Goal: Information Seeking & Learning: Learn about a topic

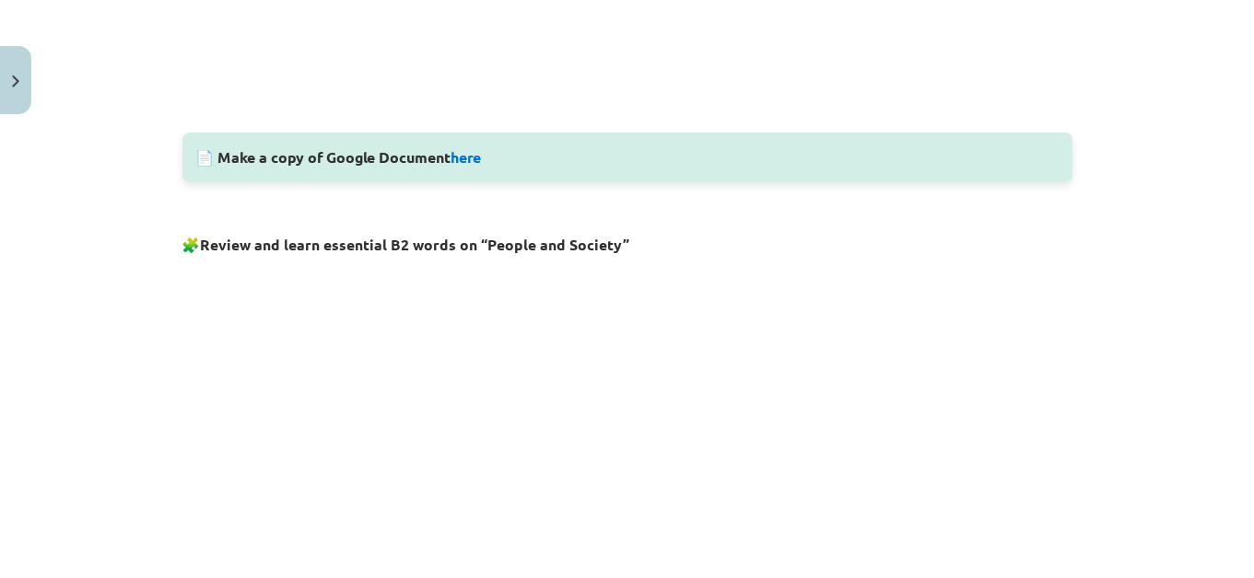
scroll to position [1040, 0]
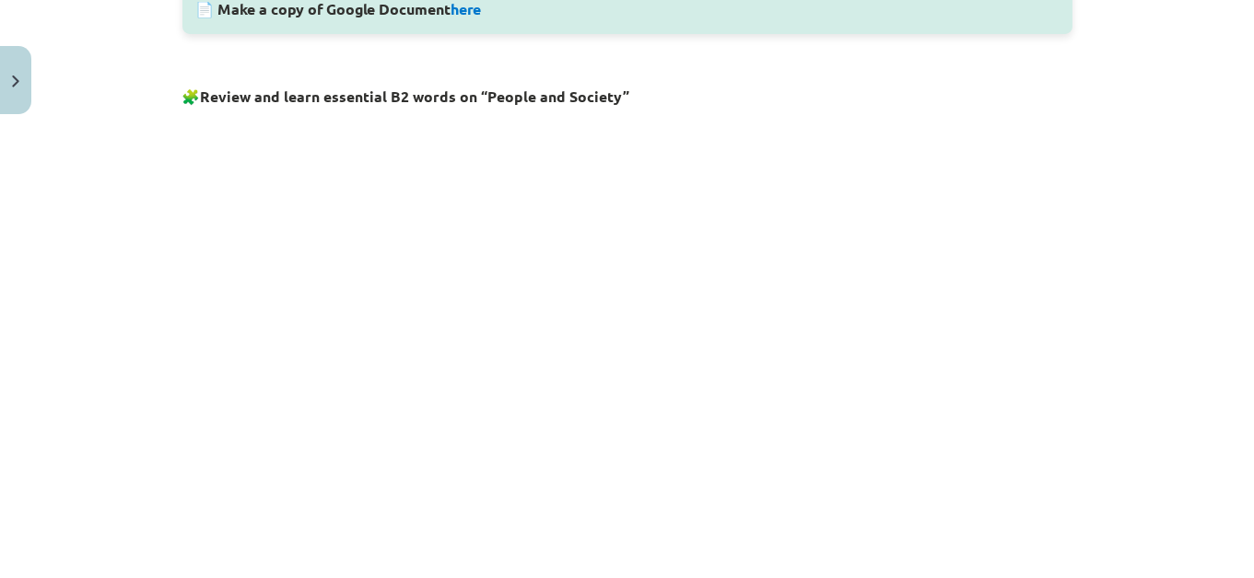
click at [358, 100] on strong "Review and learn essential B2 words on “People and Society”" at bounding box center [415, 96] width 429 height 19
copy strong "essential"
drag, startPoint x: 632, startPoint y: 94, endPoint x: 198, endPoint y: 100, distance: 433.9
click at [198, 100] on h3 "🧩 Review and learn essential B2 words on “People and Society”" at bounding box center [627, 91] width 890 height 34
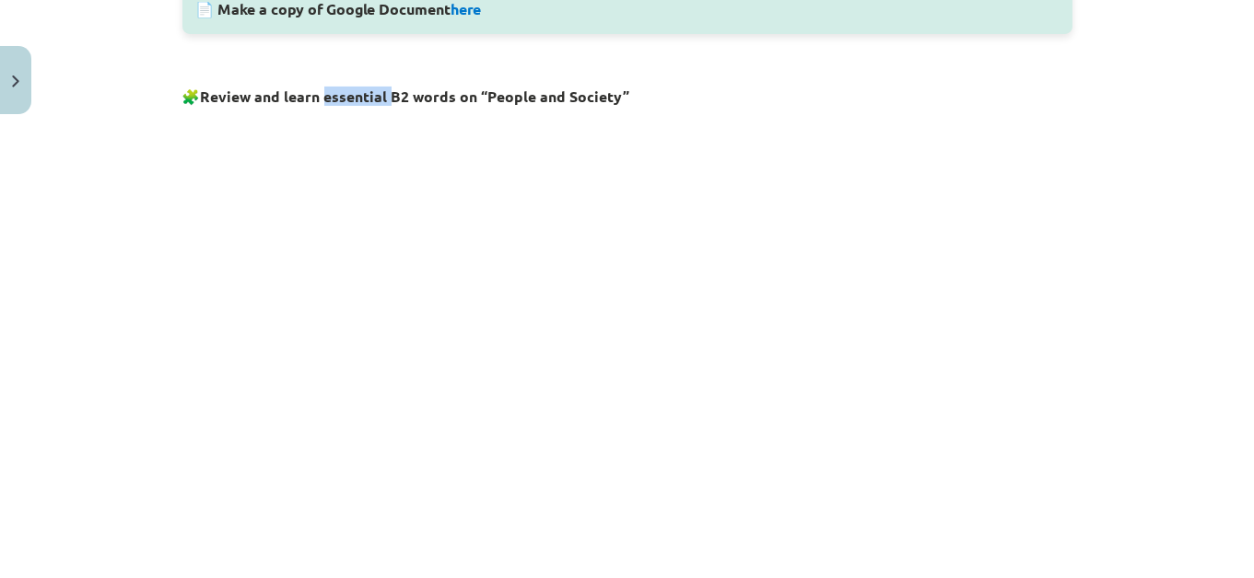
copy h3 "🧩 Review and learn essential B2 words on “People and Society”"
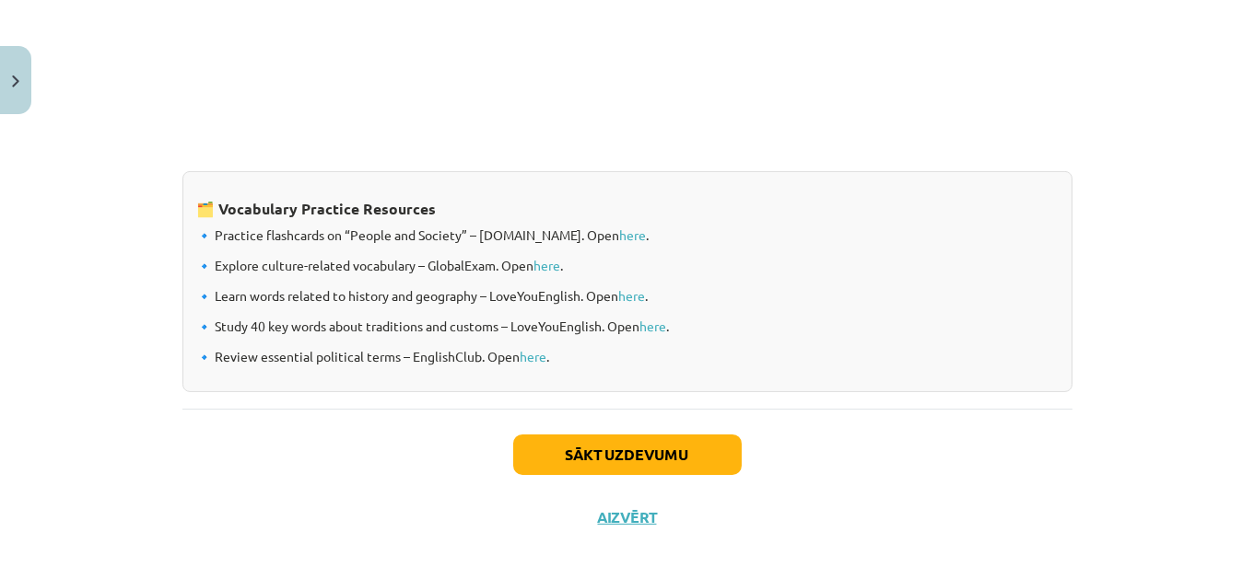
scroll to position [1593, 0]
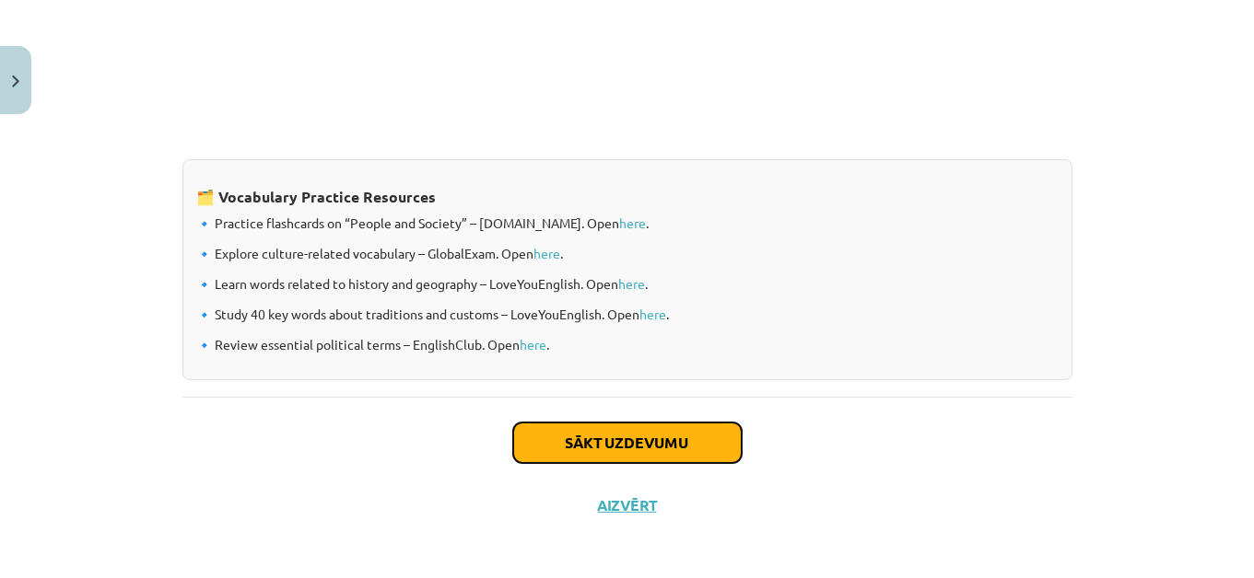
click at [680, 437] on button "Sākt uzdevumu" at bounding box center [627, 443] width 228 height 41
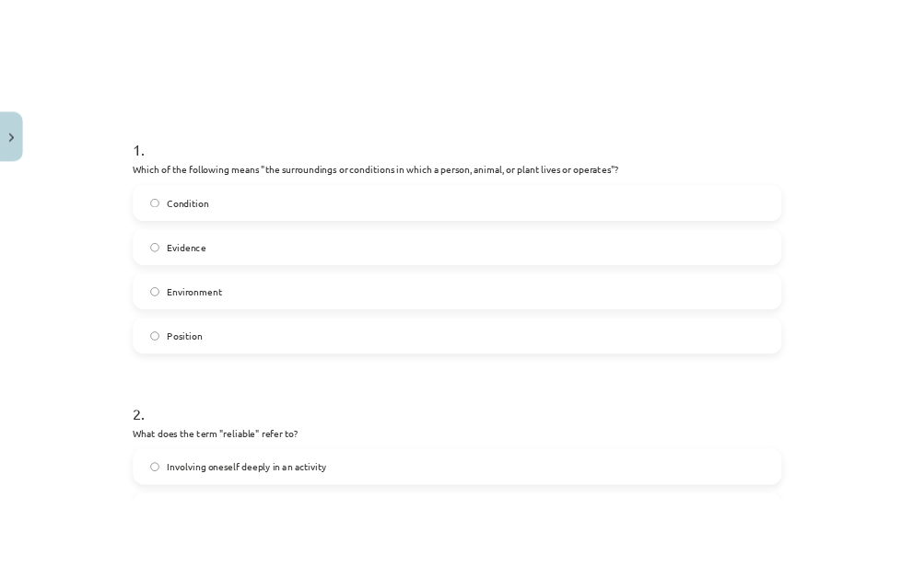
scroll to position [311, 0]
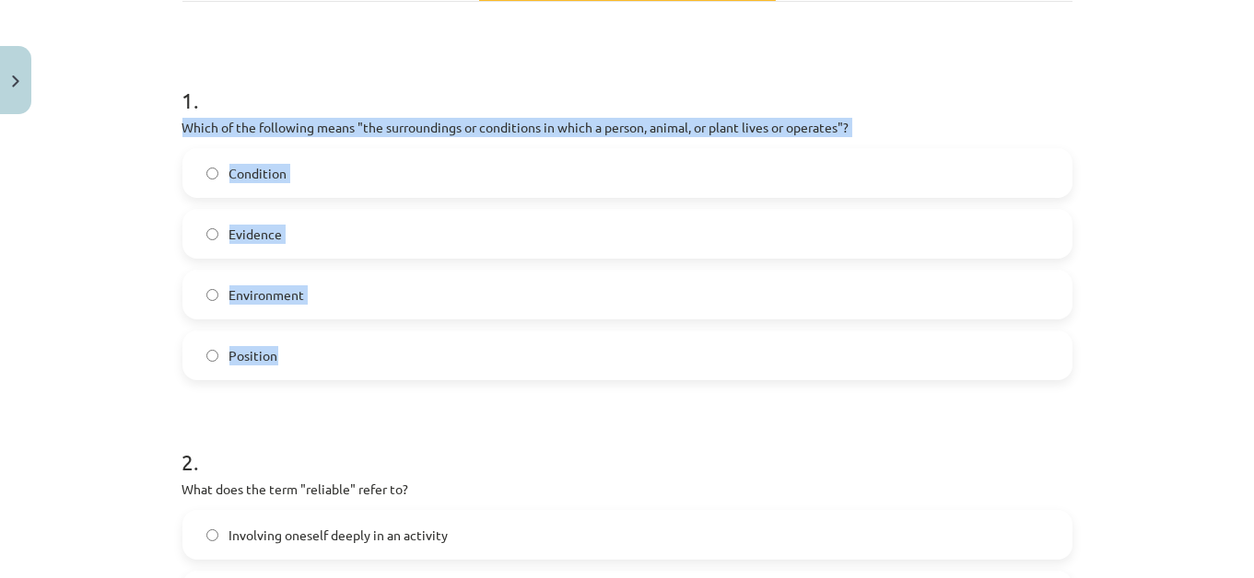
drag, startPoint x: 158, startPoint y: 135, endPoint x: 313, endPoint y: 344, distance: 259.4
click at [313, 344] on div "Mācību tēma: Angļu valodas i - 11. klases 1. ieskaites mācību materiāls #8 🔤 To…" at bounding box center [627, 289] width 1254 height 578
copy div "Which of the following means "the surroundings or conditions in which a person,…"
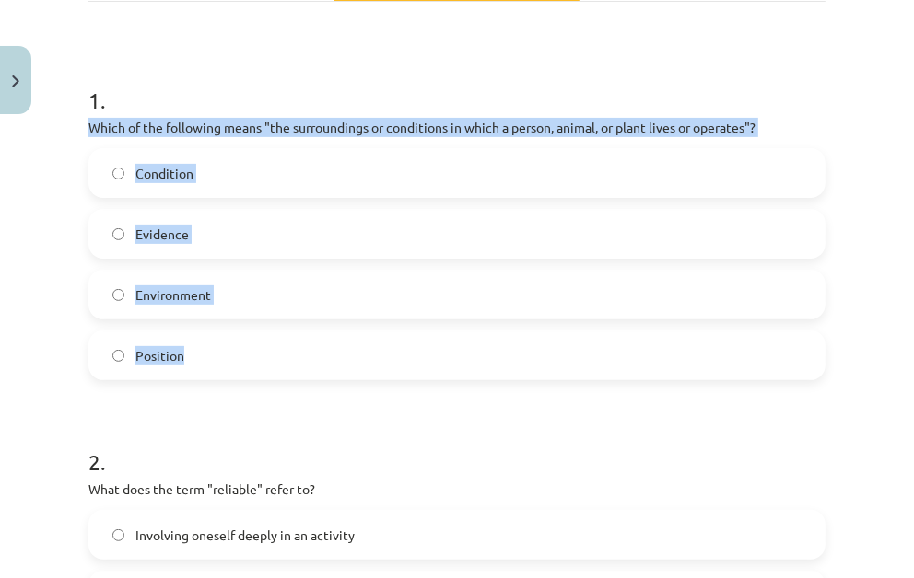
click at [211, 131] on p "Which of the following means "the surroundings or conditions in which a person,…" at bounding box center [456, 127] width 737 height 19
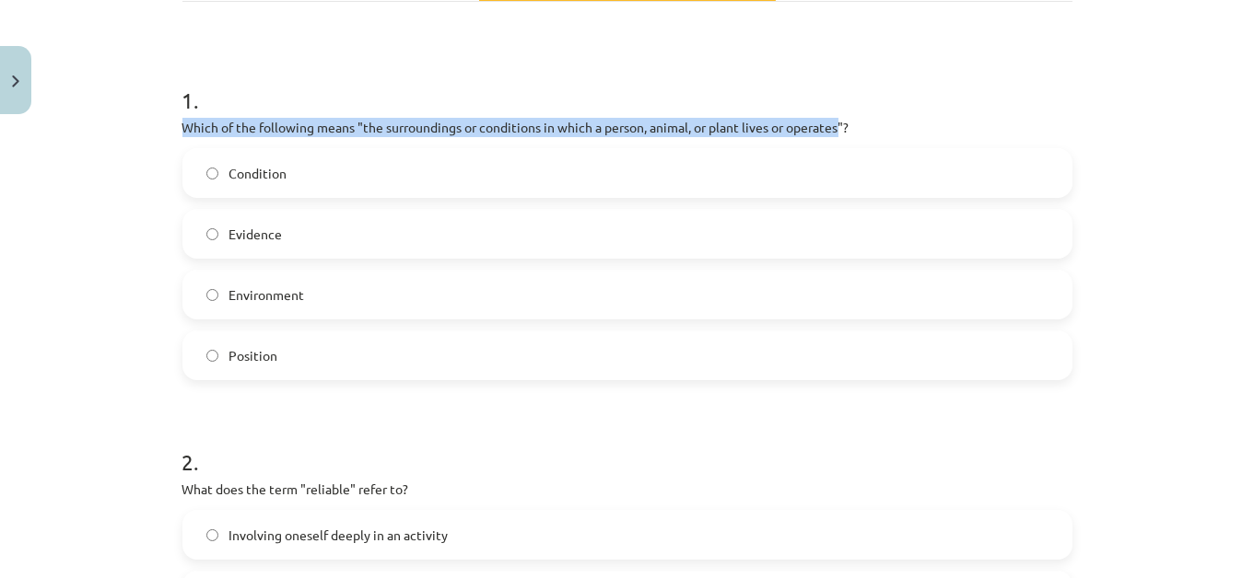
drag, startPoint x: 838, startPoint y: 131, endPoint x: 323, endPoint y: 74, distance: 518.1
click at [323, 74] on div "1 . Which of the following means "the surroundings or conditions in which a per…" at bounding box center [627, 217] width 890 height 325
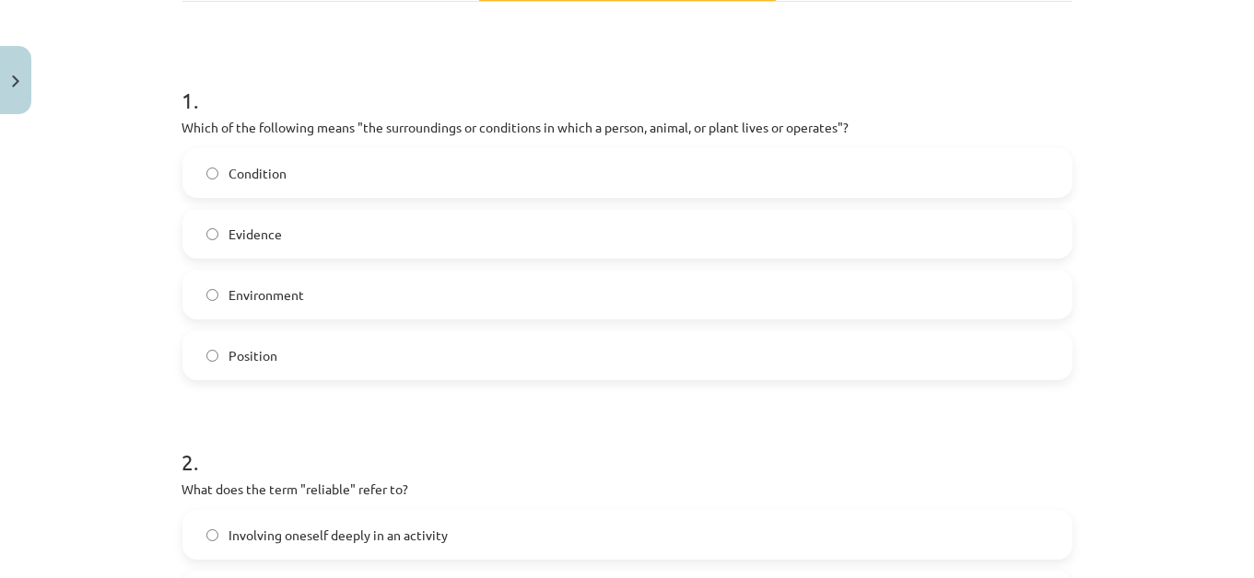
click at [162, 158] on div "Mācību tēma: Angļu valodas i - 11. klases 1. ieskaites mācību materiāls #8 🔤 To…" at bounding box center [627, 289] width 1254 height 578
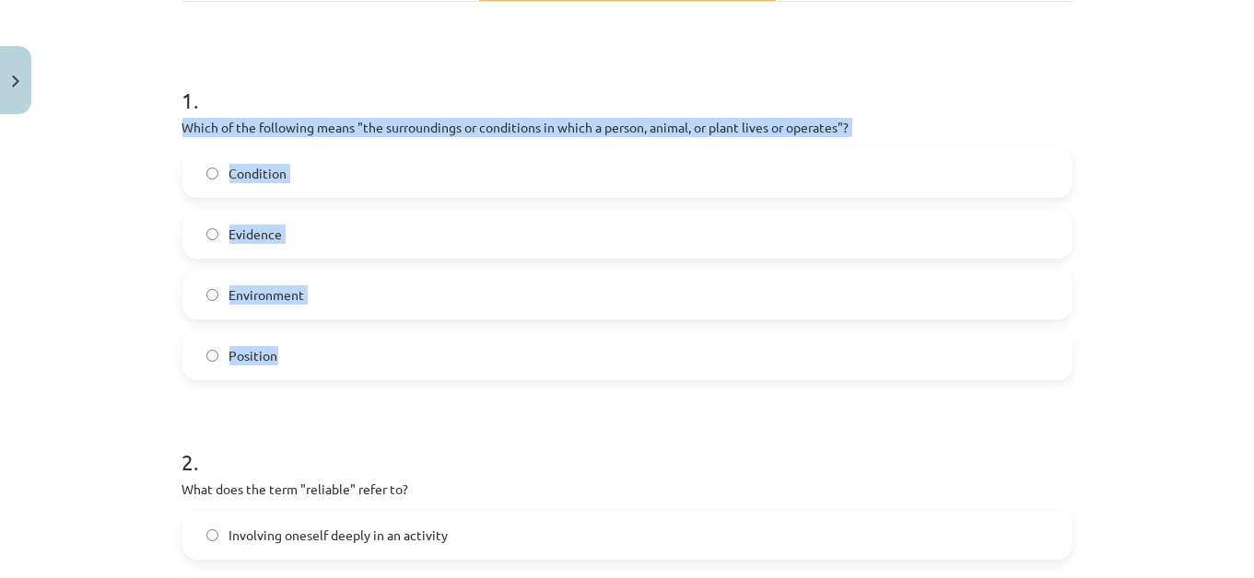
drag, startPoint x: 168, startPoint y: 123, endPoint x: 315, endPoint y: 345, distance: 267.2
copy div "Which of the following means "the surroundings or conditions in which a person,…"
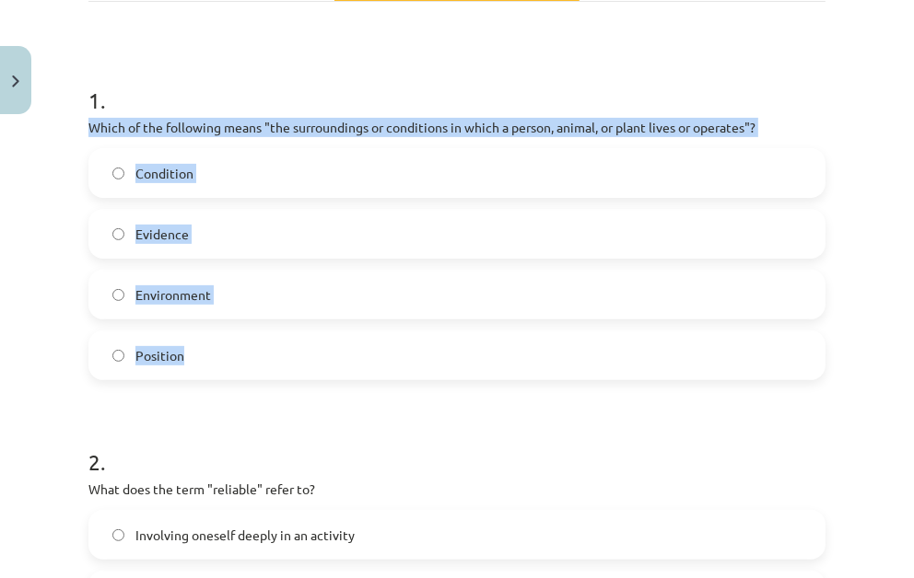
click at [123, 287] on label "Environment" at bounding box center [456, 295] width 733 height 46
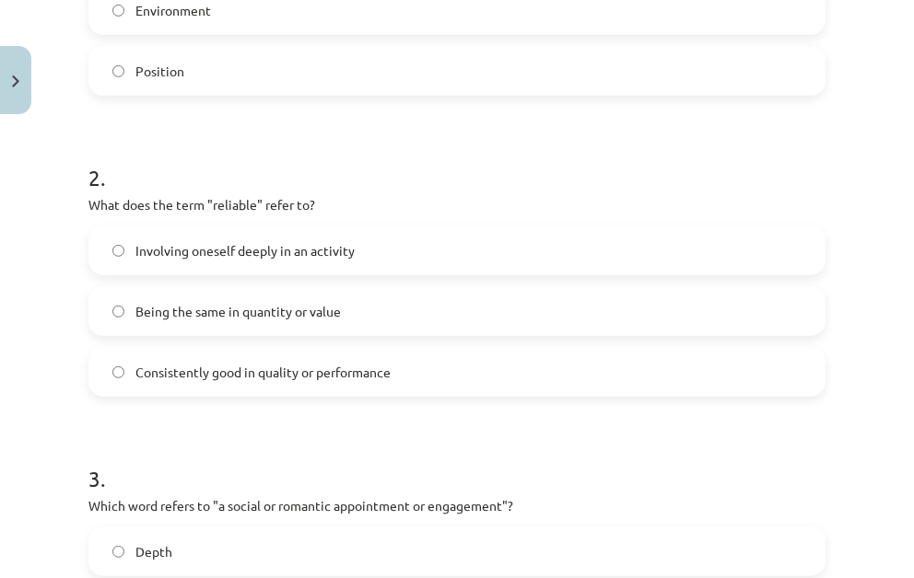
scroll to position [609, 0]
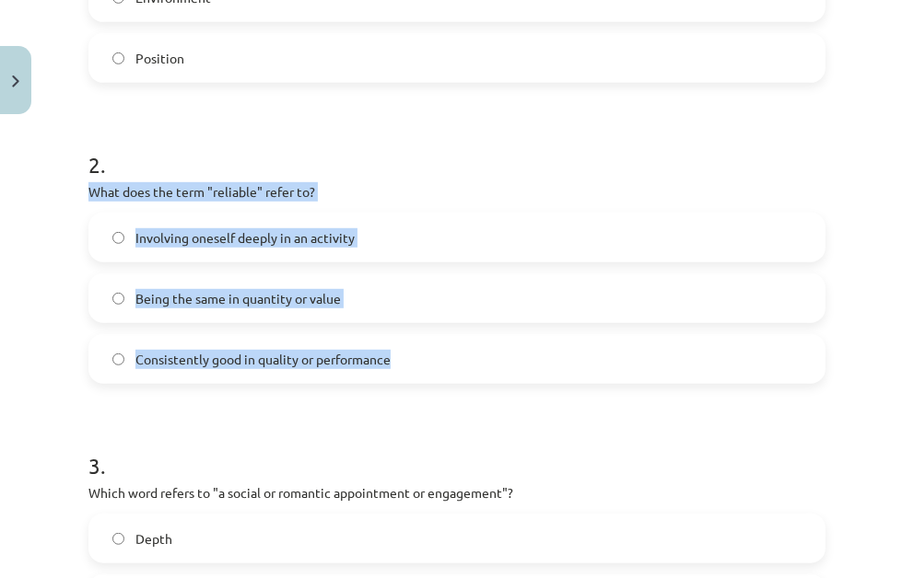
drag, startPoint x: 83, startPoint y: 198, endPoint x: 395, endPoint y: 363, distance: 353.1
click at [395, 363] on div "10 XP Saņemsi Viegls 432 pilda Apraksts Uzdevums Palīdzība 1 . Which of the fol…" at bounding box center [456, 485] width 759 height 1942
copy div "What does the term "reliable" refer to? Involving oneself deeply in an activity…"
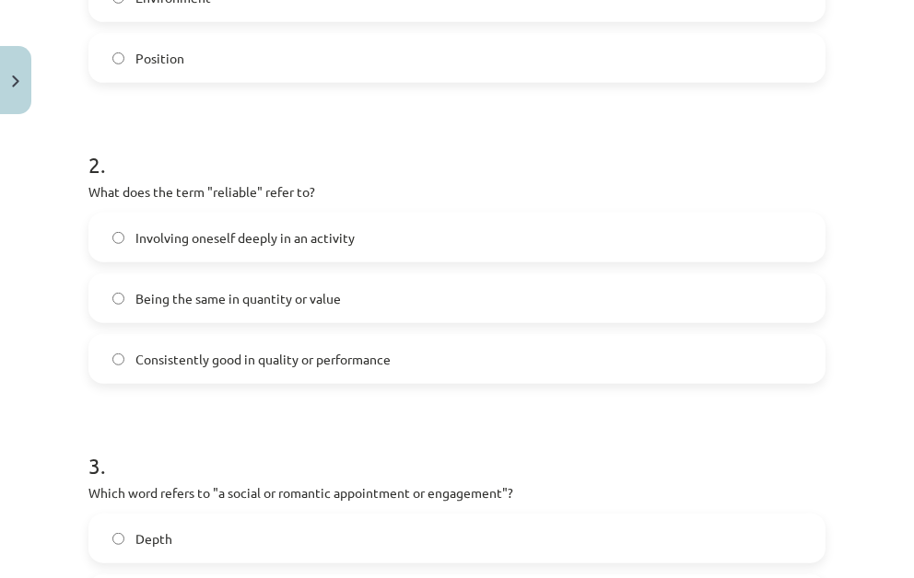
click at [80, 338] on div "10 XP Saņemsi Viegls 432 pilda Apraksts Uzdevums Palīdzība 1 . Which of the fol…" at bounding box center [456, 485] width 759 height 1942
click at [187, 352] on span "Consistently good in quality or performance" at bounding box center [262, 359] width 255 height 19
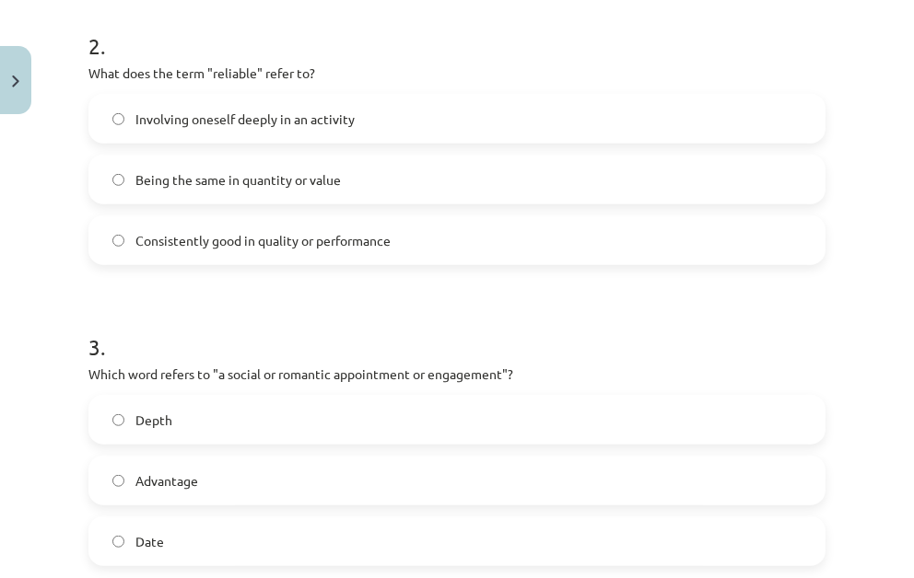
scroll to position [846, 0]
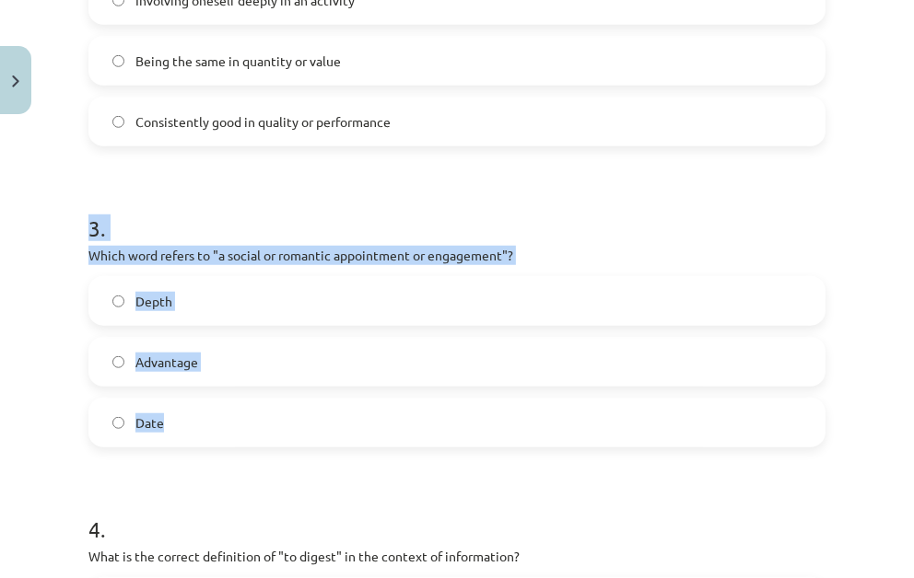
drag, startPoint x: 46, startPoint y: 240, endPoint x: 229, endPoint y: 415, distance: 253.4
click at [229, 415] on div "Mācību tēma: Angļu valodas i - 11. klases 1. ieskaites mācību materiāls #8 🔤 To…" at bounding box center [457, 289] width 914 height 578
copy div "3 . Which word refers to "a social or romantic appointment or engagement"? Dept…"
click at [227, 406] on label "Date" at bounding box center [456, 423] width 733 height 46
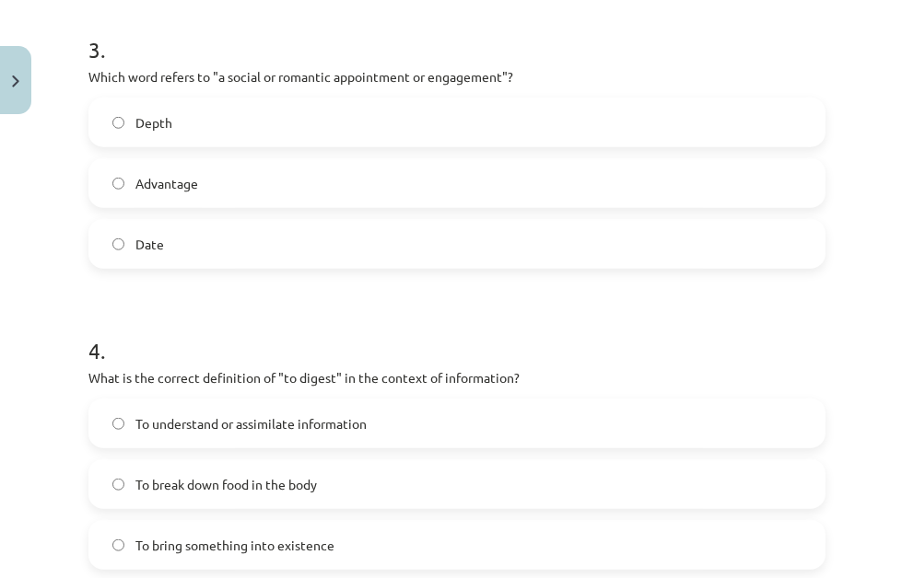
scroll to position [1144, 0]
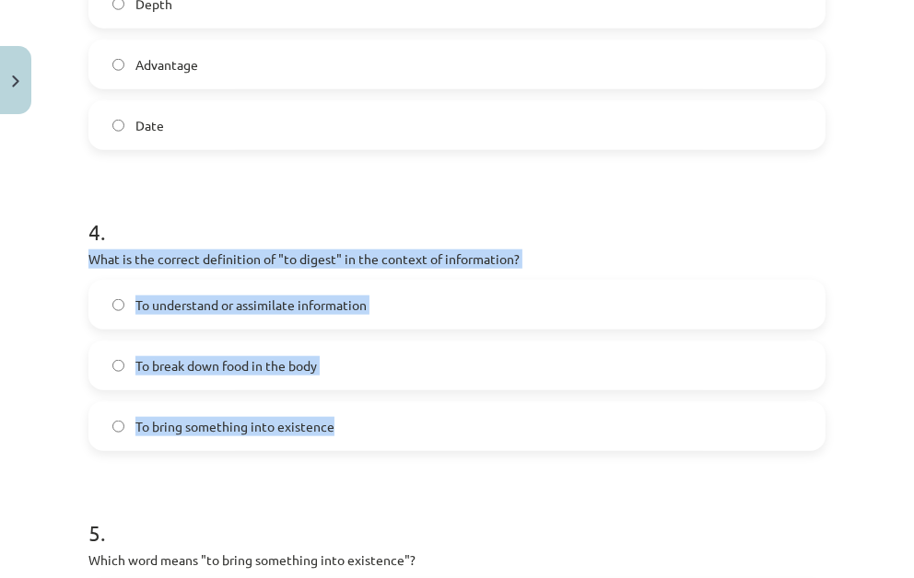
drag, startPoint x: 57, startPoint y: 251, endPoint x: 354, endPoint y: 432, distance: 347.7
click at [354, 432] on div "Mācību tēma: Angļu valodas i - 11. klases 1. ieskaites mācību materiāls #8 🔤 To…" at bounding box center [457, 289] width 914 height 578
copy div "What is the correct definition of "to digest" in the context of information? To…"
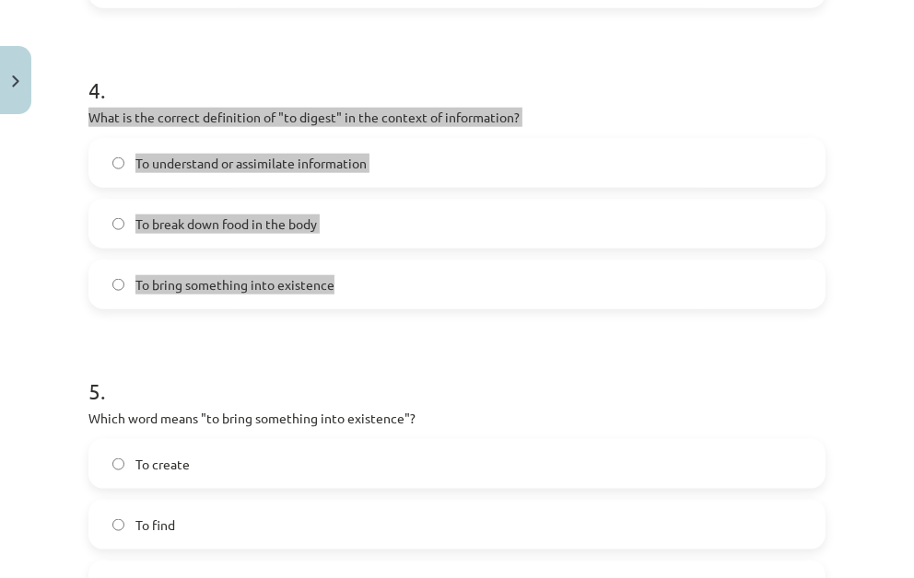
scroll to position [1263, 0]
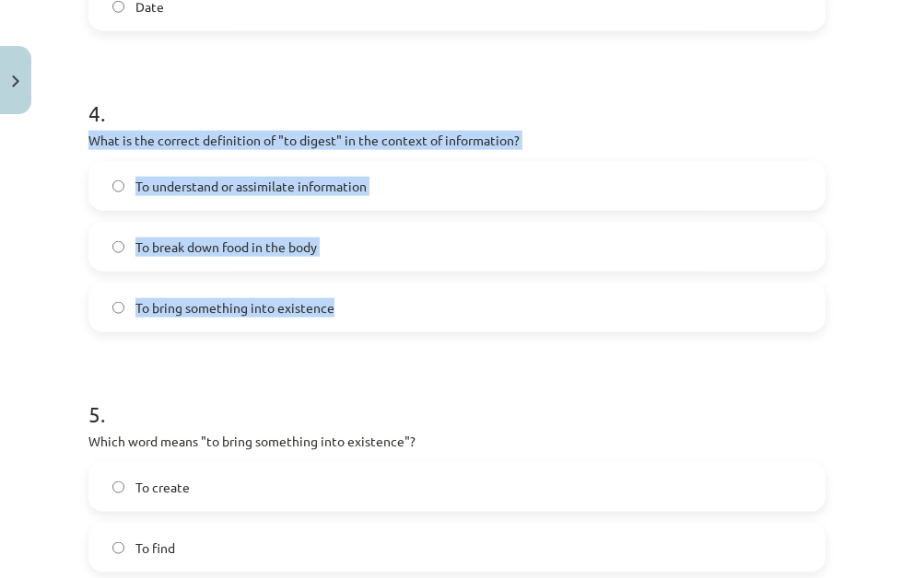
click at [418, 216] on div "To understand or assimilate information To break down food in the body To bring…" at bounding box center [456, 246] width 737 height 171
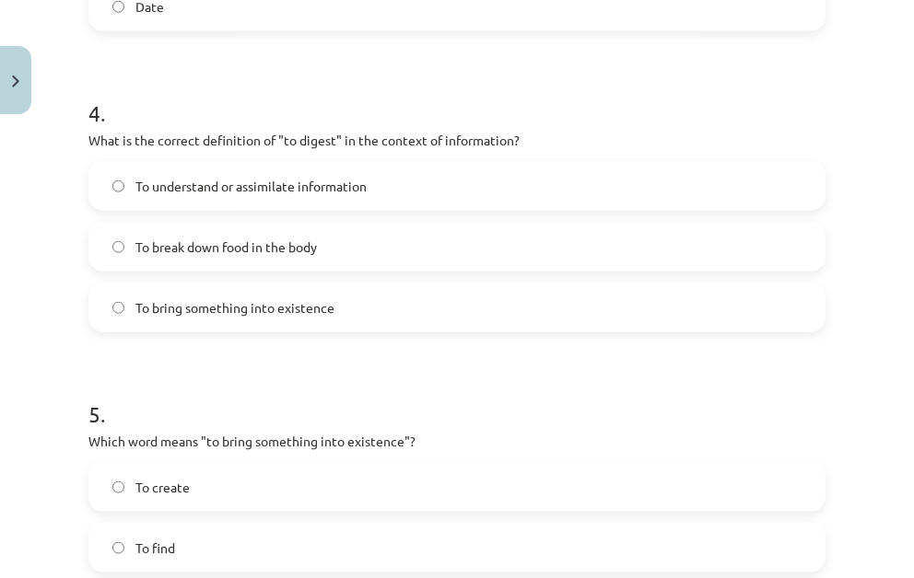
click at [399, 258] on label "To break down food in the body" at bounding box center [456, 247] width 733 height 46
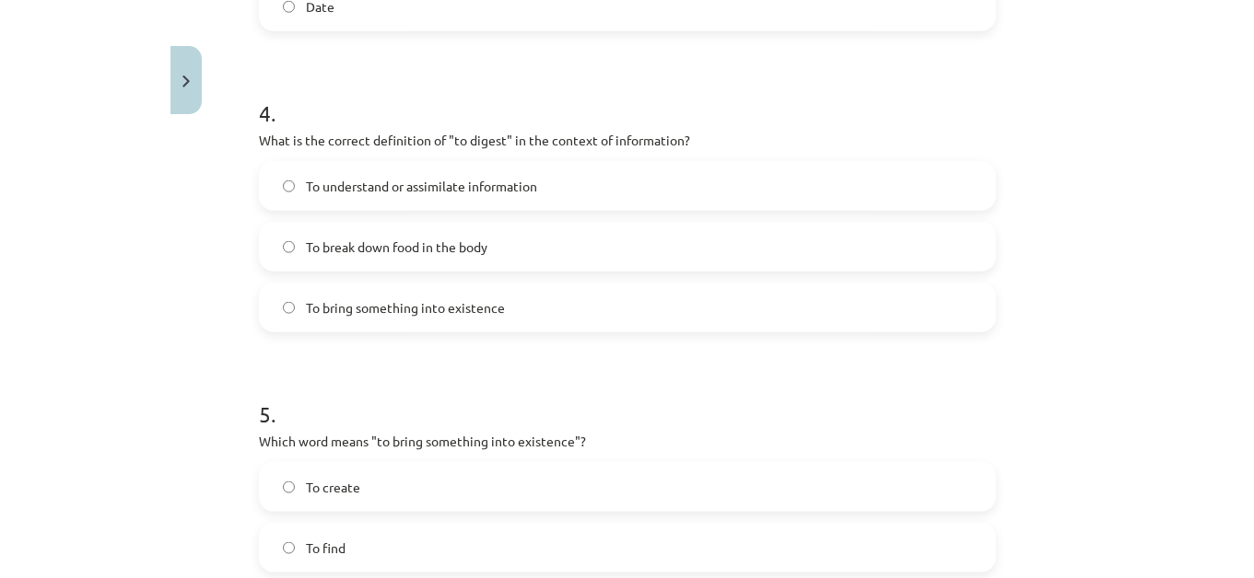
scroll to position [1471, 0]
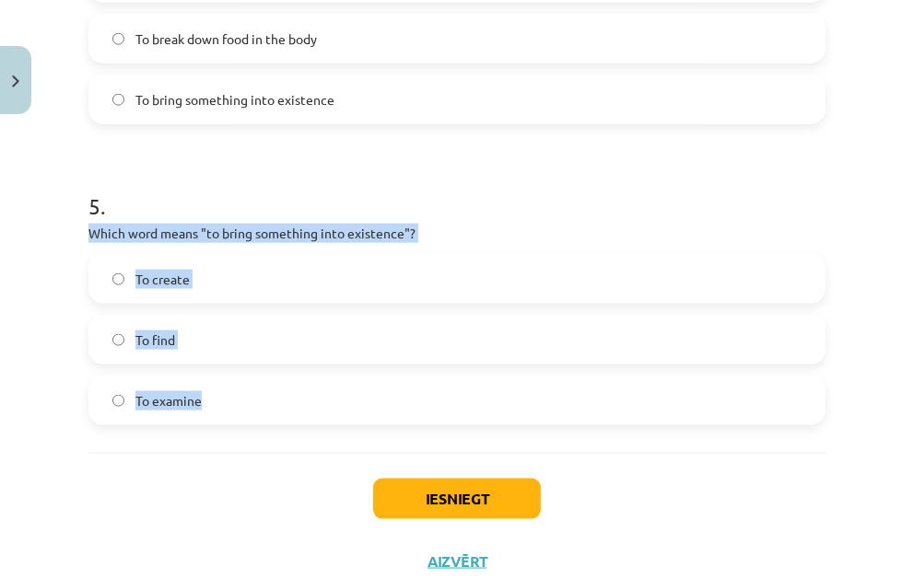
drag, startPoint x: 65, startPoint y: 231, endPoint x: 285, endPoint y: 400, distance: 276.5
click at [285, 400] on div "Mācību tēma: Angļu valodas i - 11. klases 1. ieskaites mācību materiāls #8 🔤 To…" at bounding box center [457, 289] width 914 height 578
copy div "Which word means "to bring something into existence"? To create To find To exam…"
click at [224, 303] on div "To create" at bounding box center [456, 279] width 737 height 50
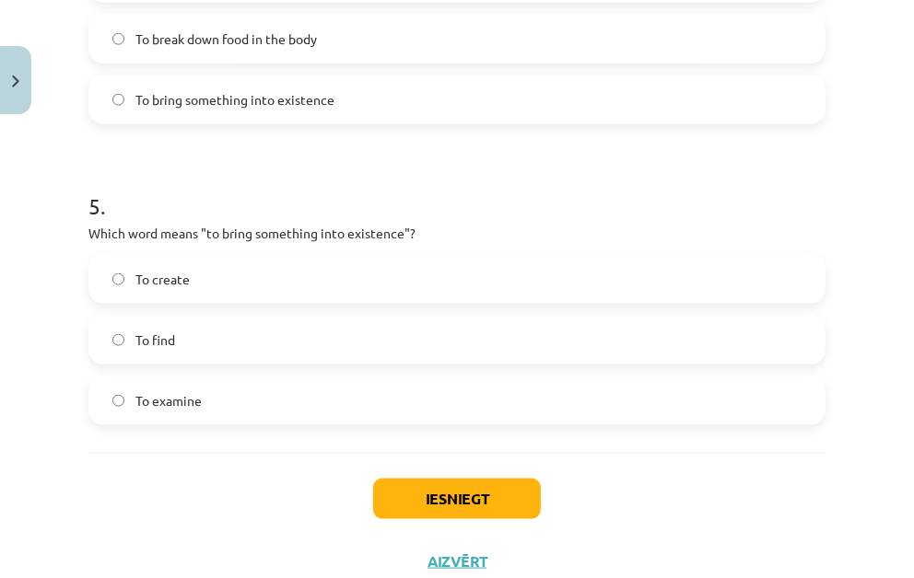
click at [244, 288] on label "To create" at bounding box center [456, 279] width 733 height 46
click at [466, 495] on button "Iesniegt" at bounding box center [457, 499] width 168 height 41
